Goal: Task Accomplishment & Management: Manage account settings

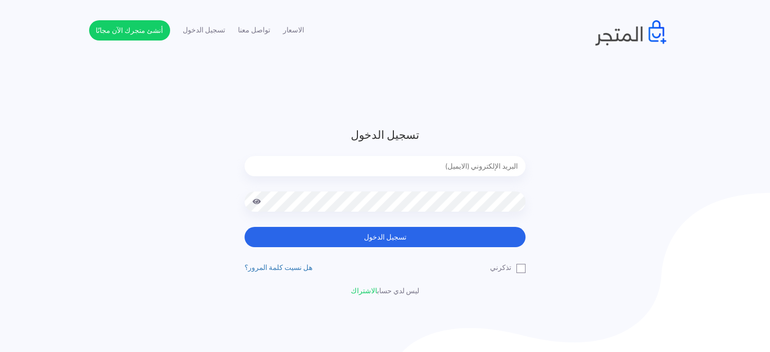
click at [373, 171] on input "email" at bounding box center [384, 166] width 281 height 20
type input "[EMAIL_ADDRESS][DOMAIN_NAME]"
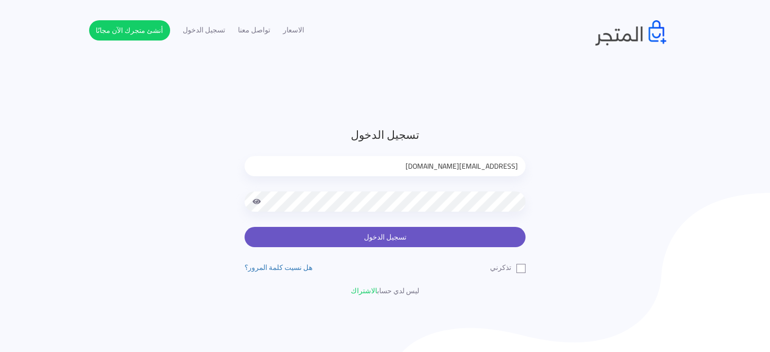
click at [441, 233] on button "تسجيل الدخول" at bounding box center [384, 237] width 281 height 20
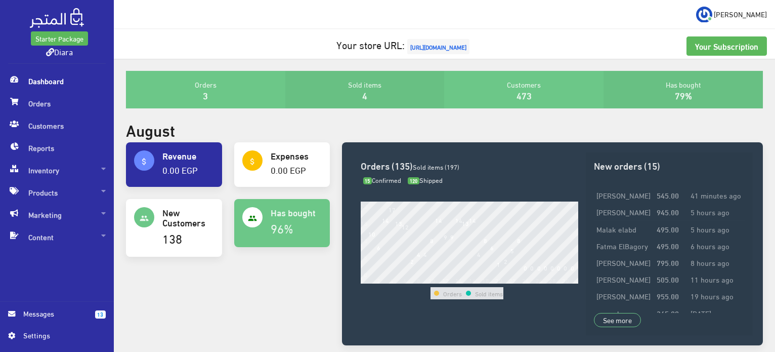
click at [64, 91] on span "Dashboard" at bounding box center [57, 81] width 98 height 22
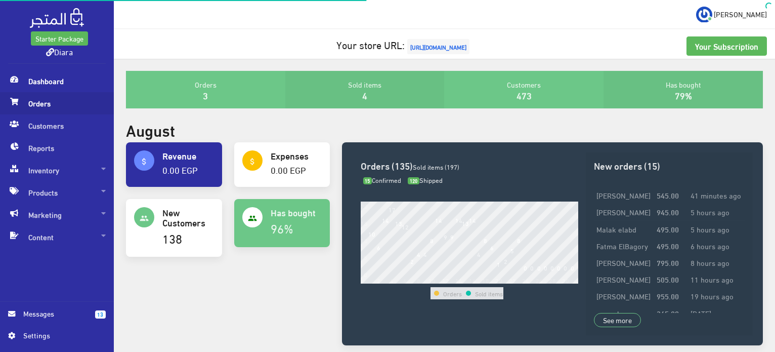
click at [58, 100] on span "Orders" at bounding box center [57, 103] width 98 height 22
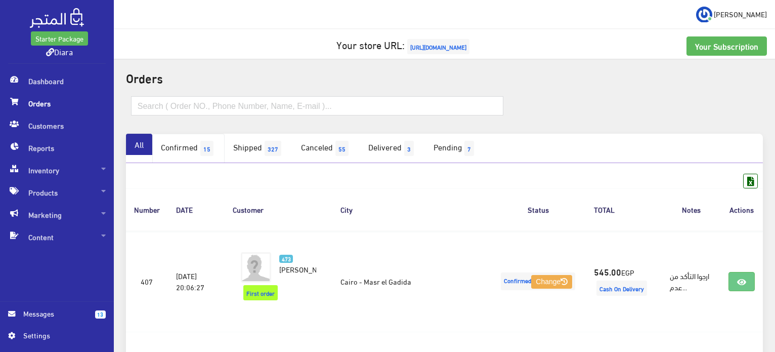
click at [198, 145] on link "Confirmed 15" at bounding box center [188, 148] width 72 height 29
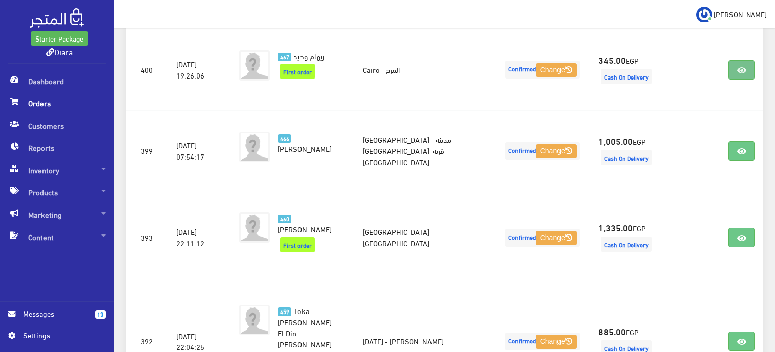
scroll to position [833, 0]
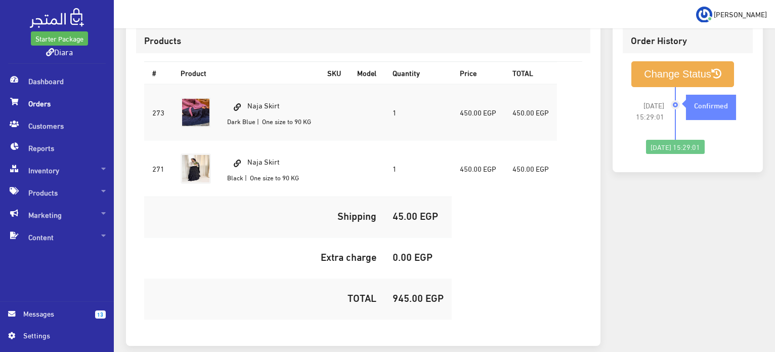
scroll to position [373, 0]
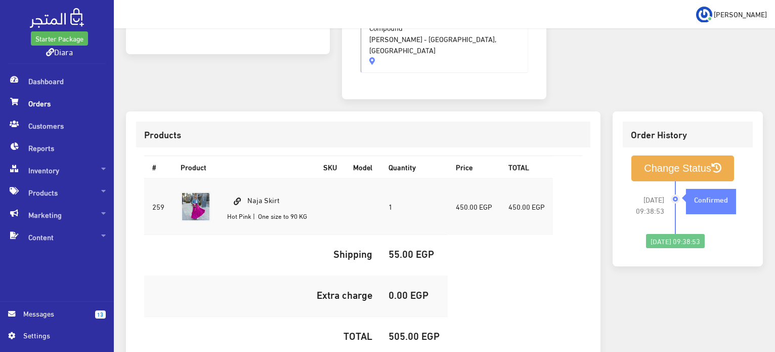
scroll to position [300, 0]
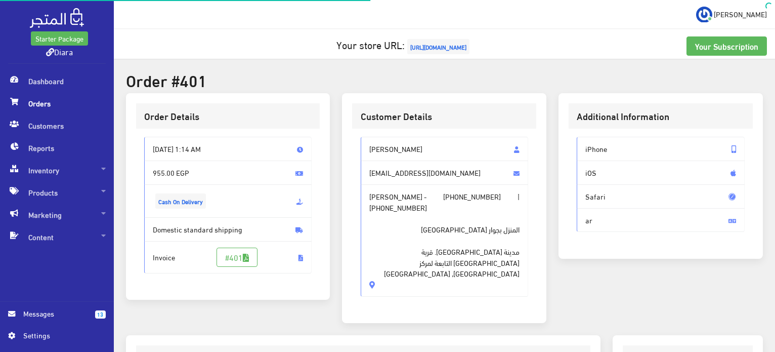
scroll to position [344, 0]
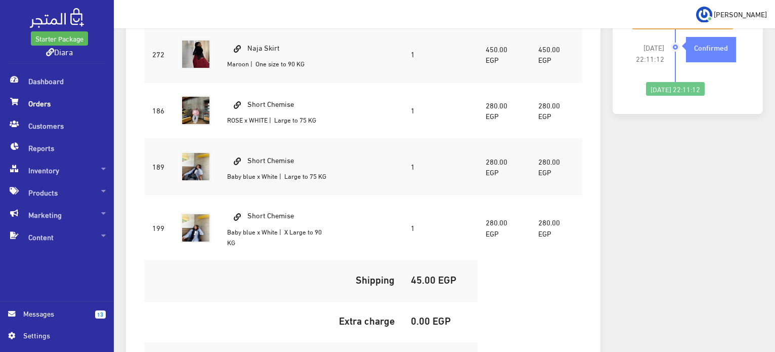
scroll to position [235, 0]
